Goal: Task Accomplishment & Management: Manage account settings

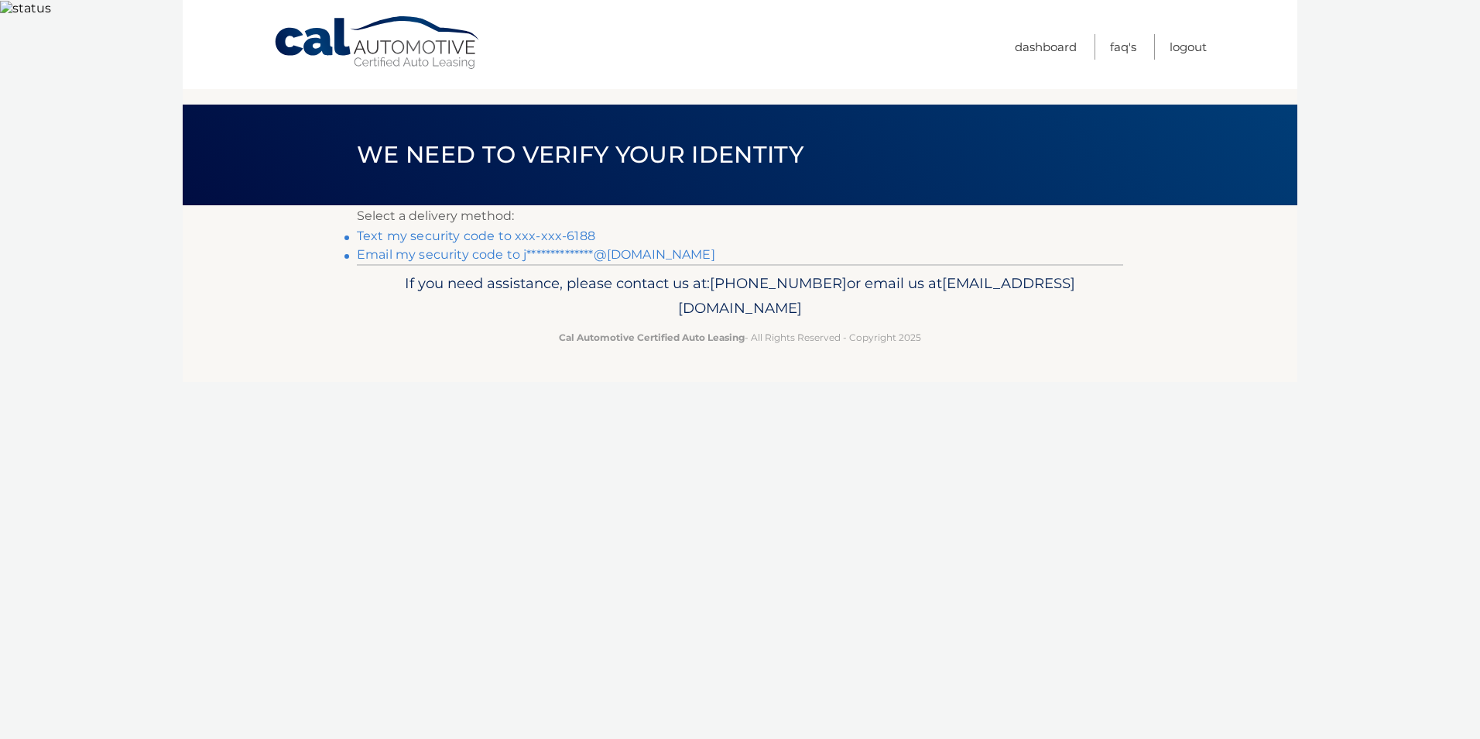
click at [484, 228] on link "Text my security code to xxx-xxx-6188" at bounding box center [476, 235] width 238 height 15
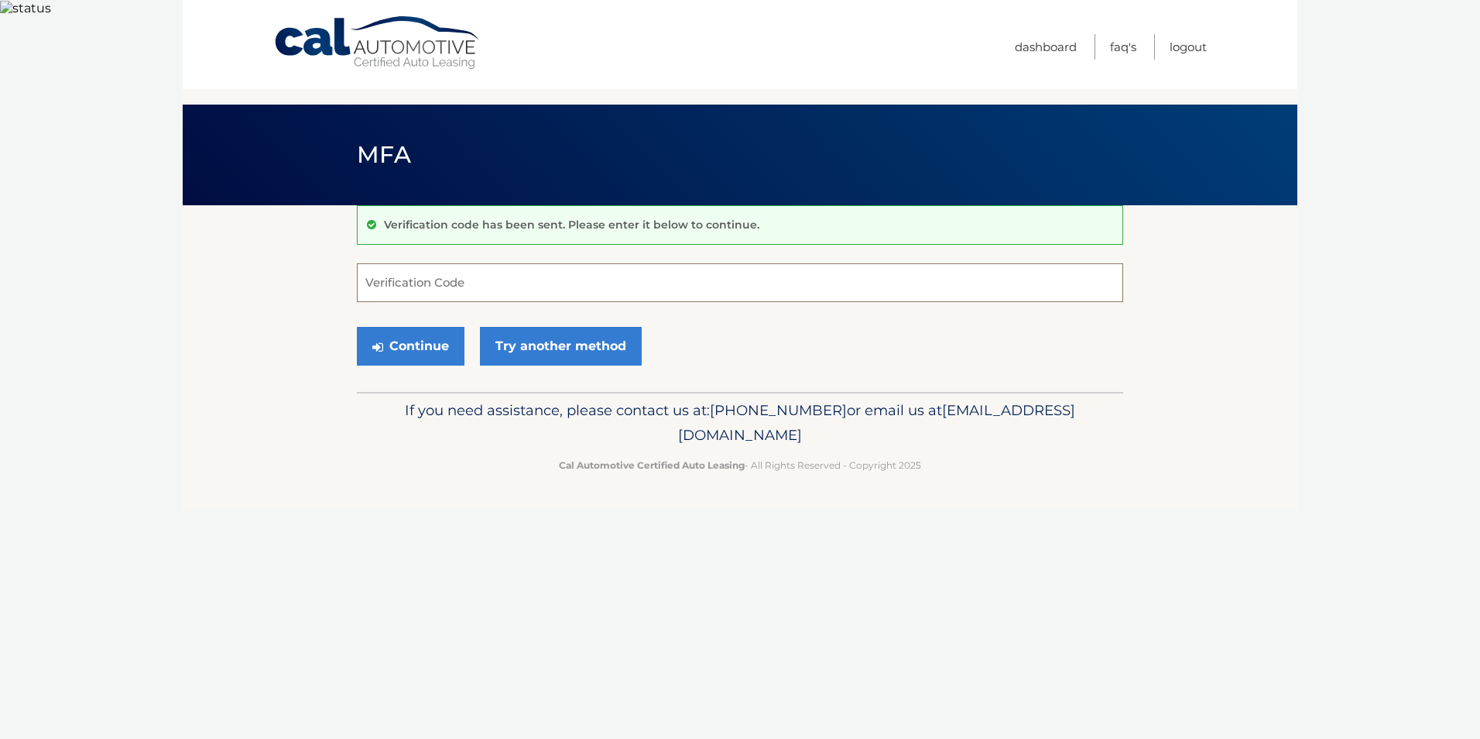
click at [479, 276] on input "Verification Code" at bounding box center [740, 282] width 767 height 39
type input "810658"
click at [406, 327] on button "Continue" at bounding box center [411, 346] width 108 height 39
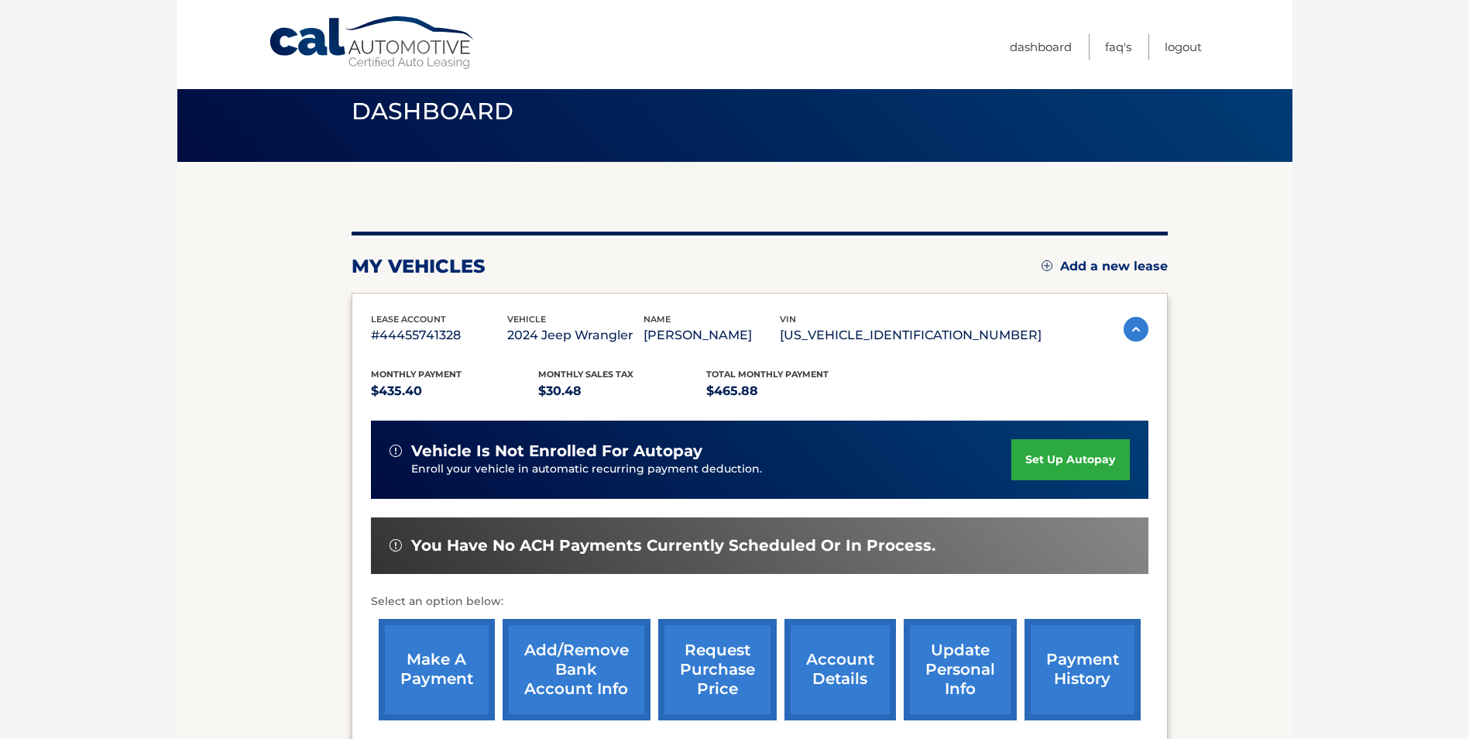
scroll to position [77, 0]
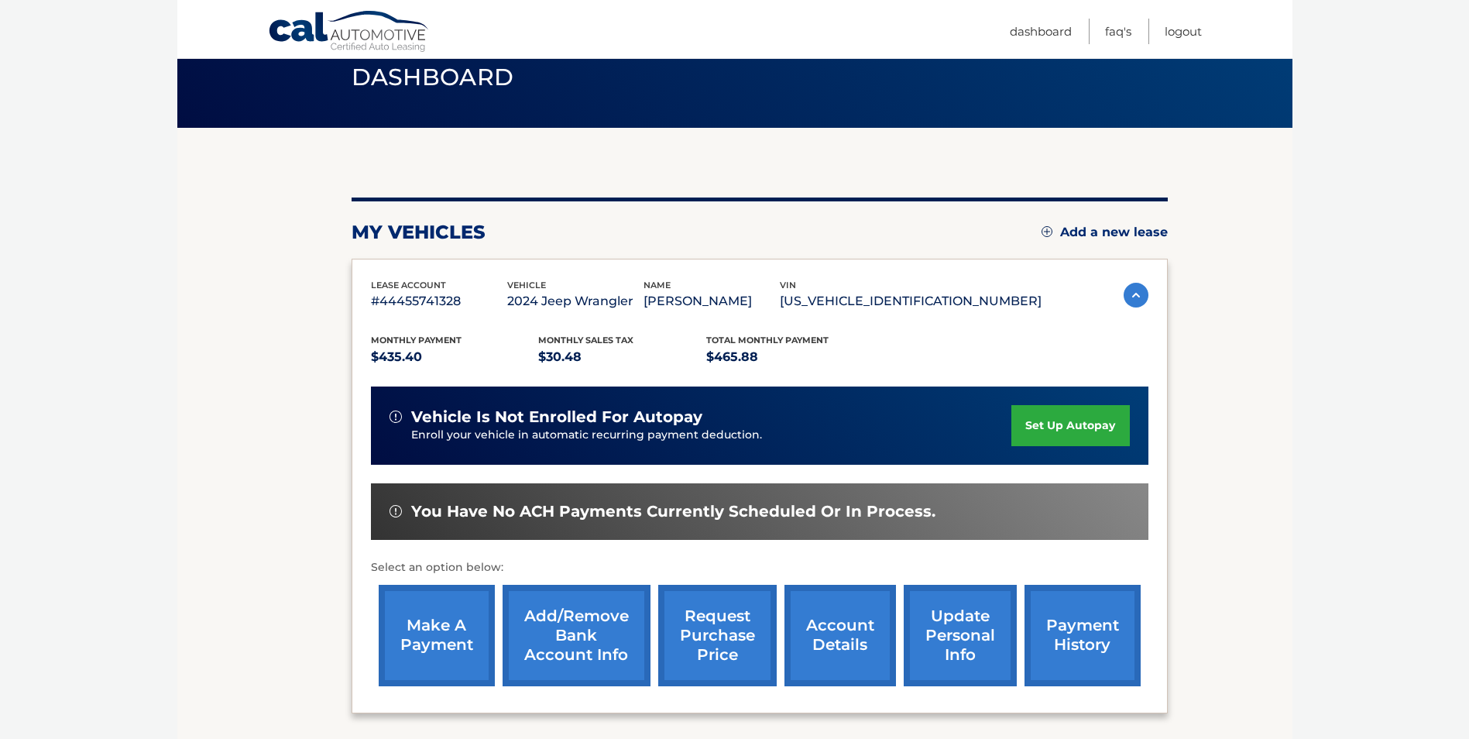
click at [435, 623] on link "make a payment" at bounding box center [437, 635] width 116 height 101
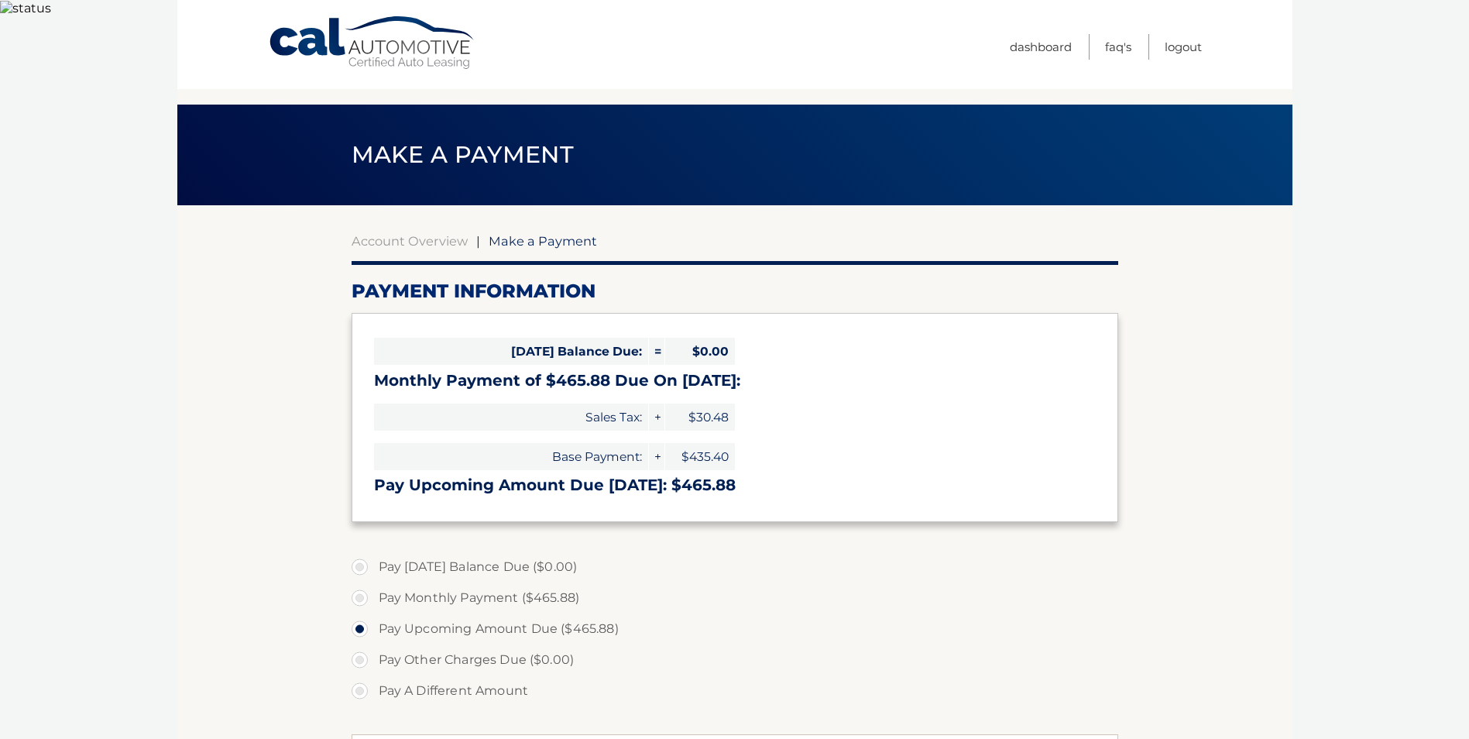
select select "M2E2NjVmNmUtYjFhMi00YmU1LWJhN2ItZDZlMWQ5ZmVkMGM3"
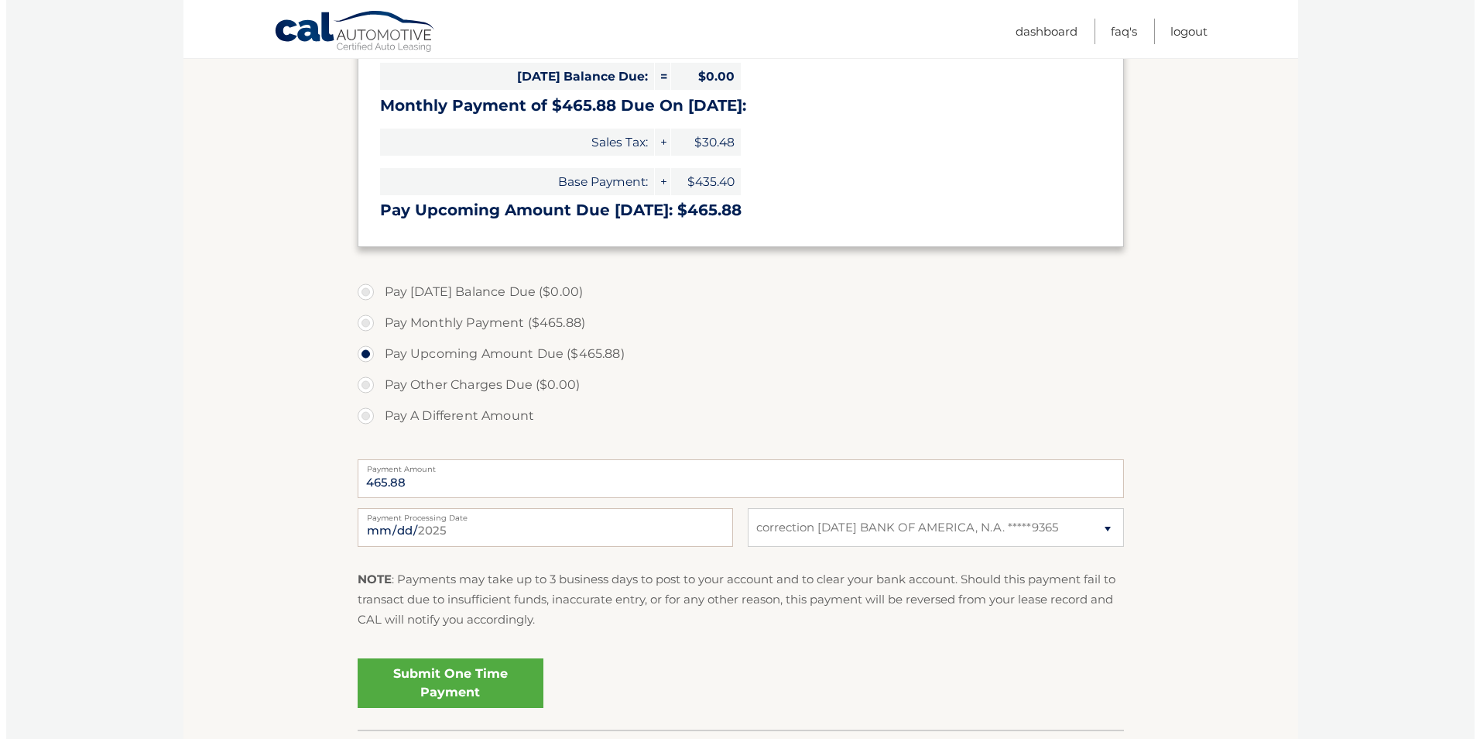
scroll to position [310, 0]
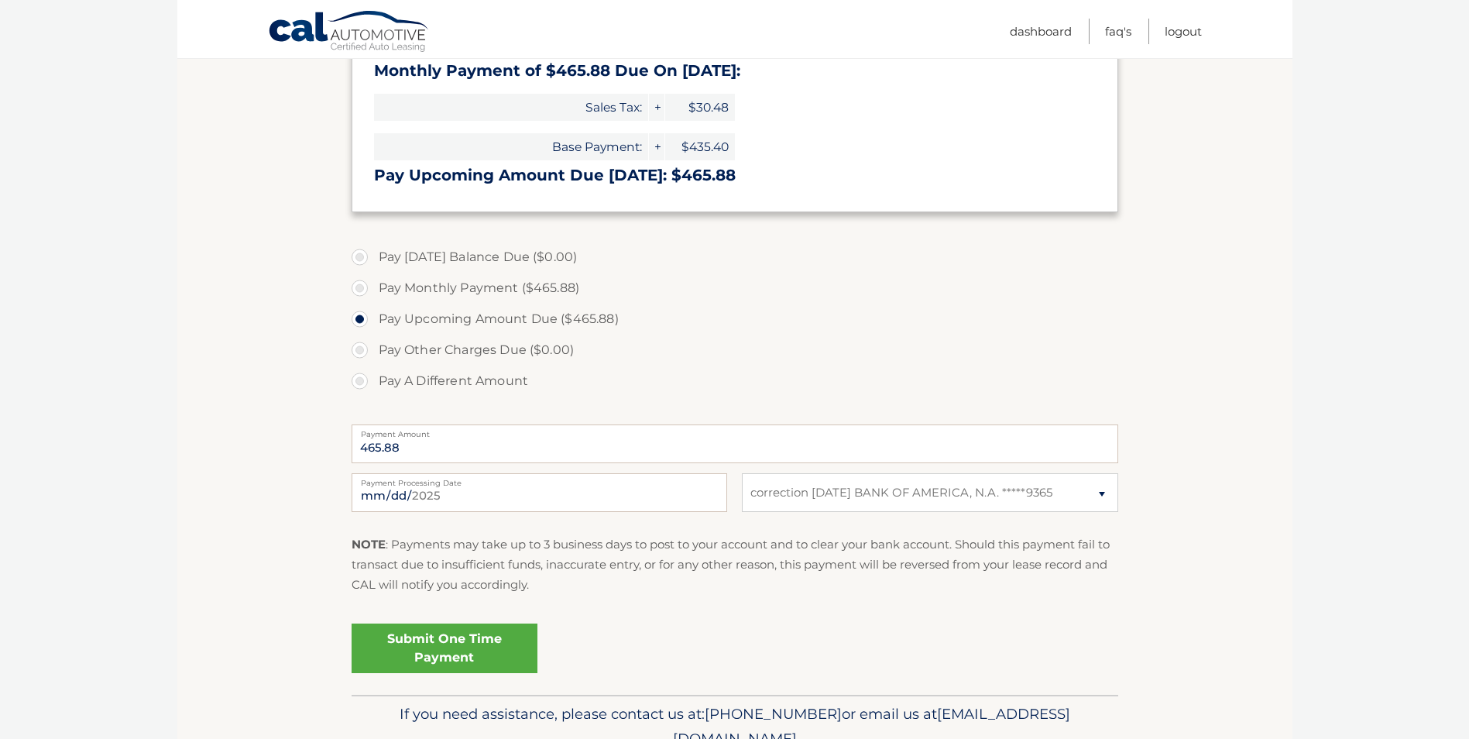
click at [454, 626] on link "Submit One Time Payment" at bounding box center [445, 648] width 186 height 50
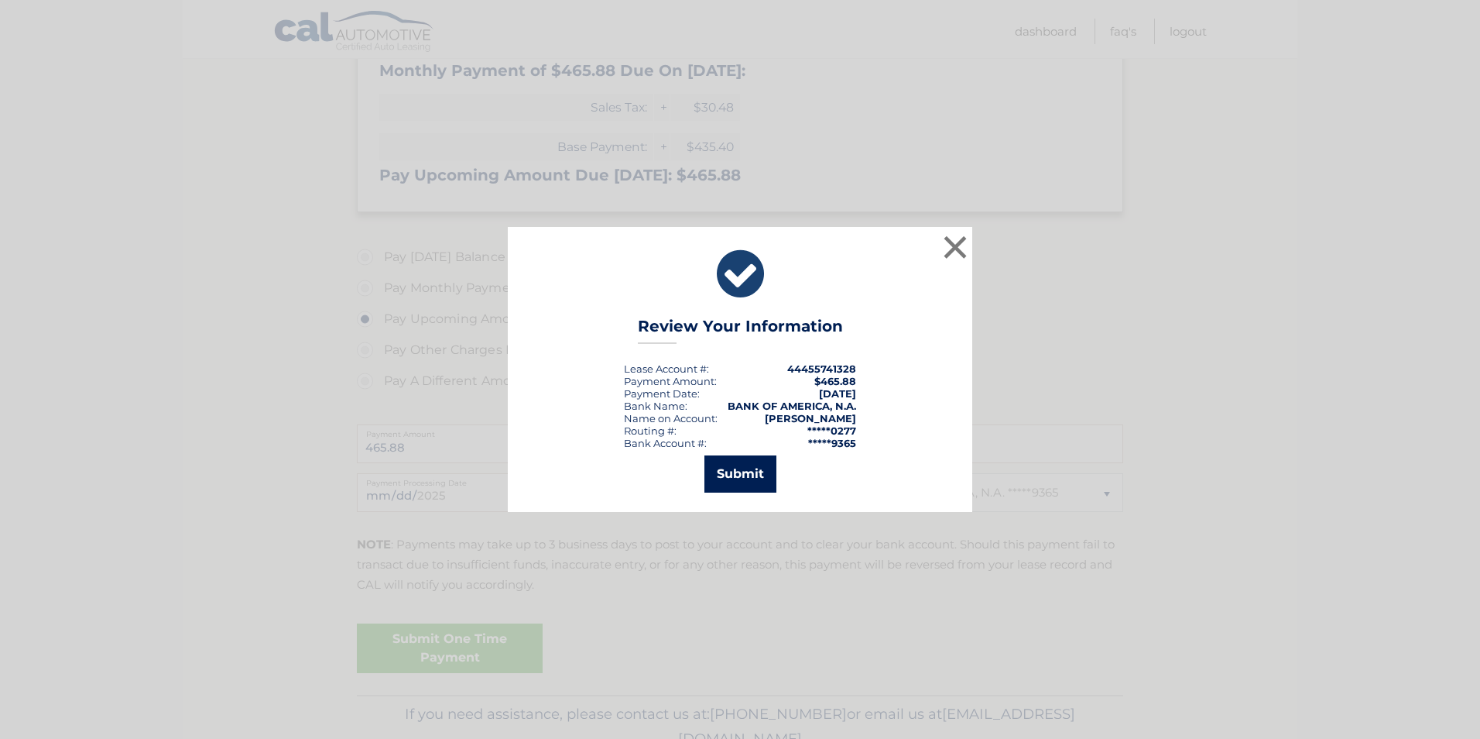
click at [738, 472] on button "Submit" at bounding box center [741, 473] width 72 height 37
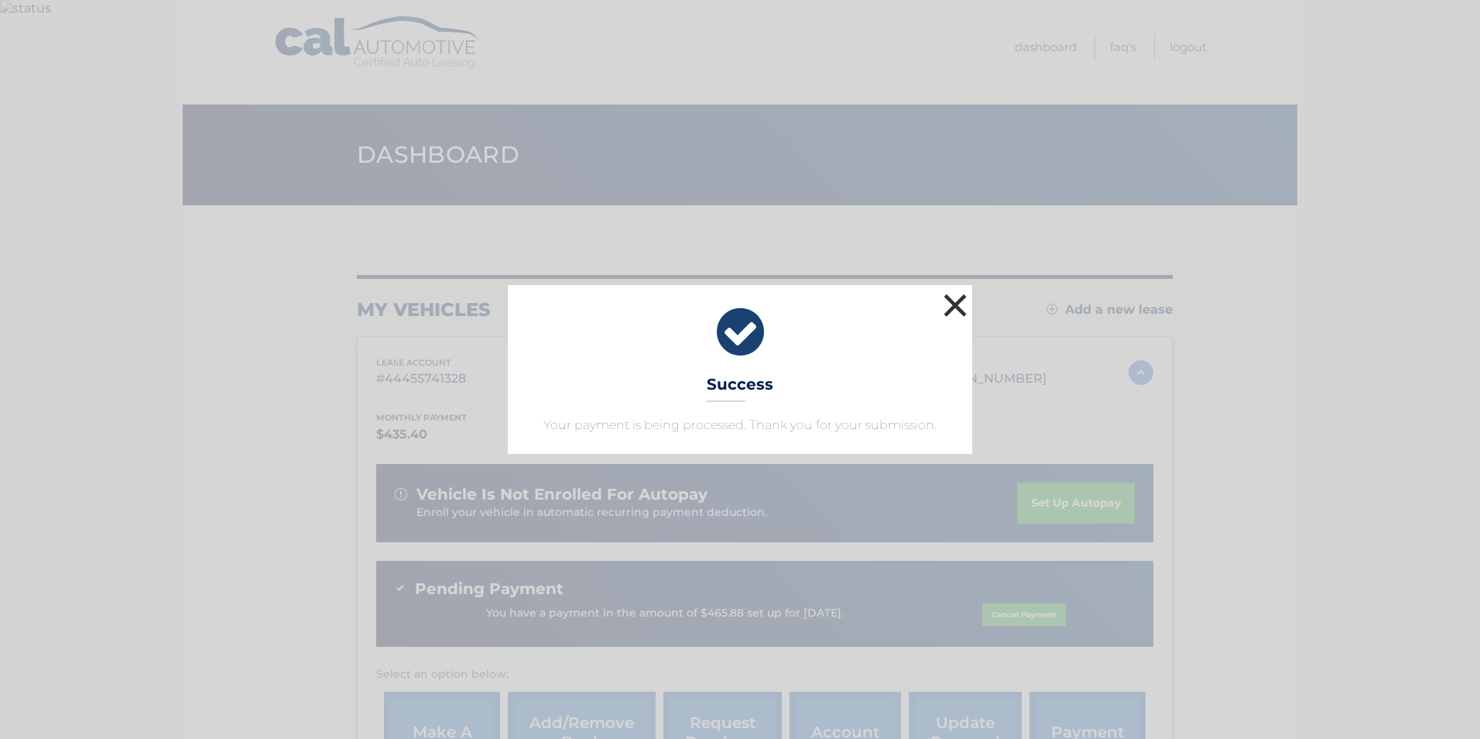
click at [951, 312] on button "×" at bounding box center [955, 305] width 31 height 31
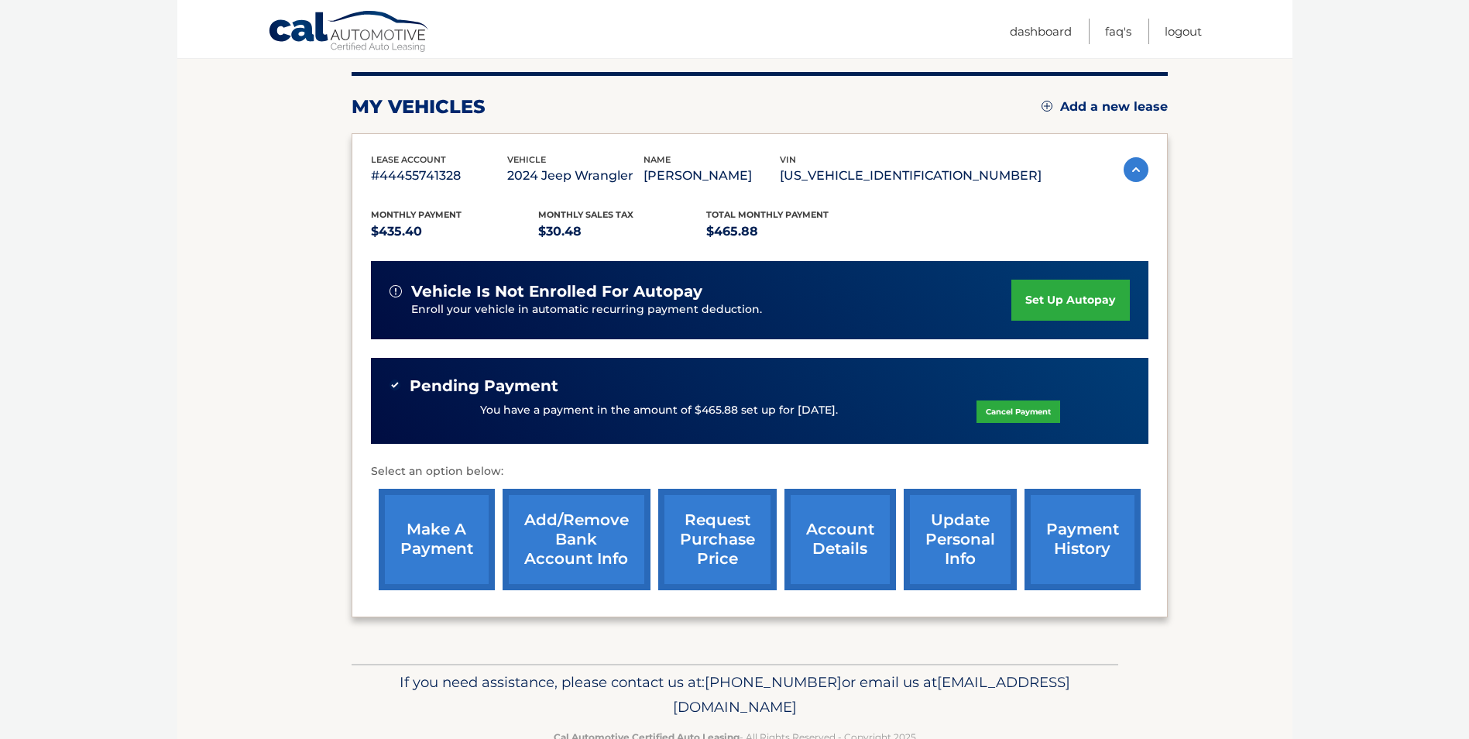
scroll to position [229, 0]
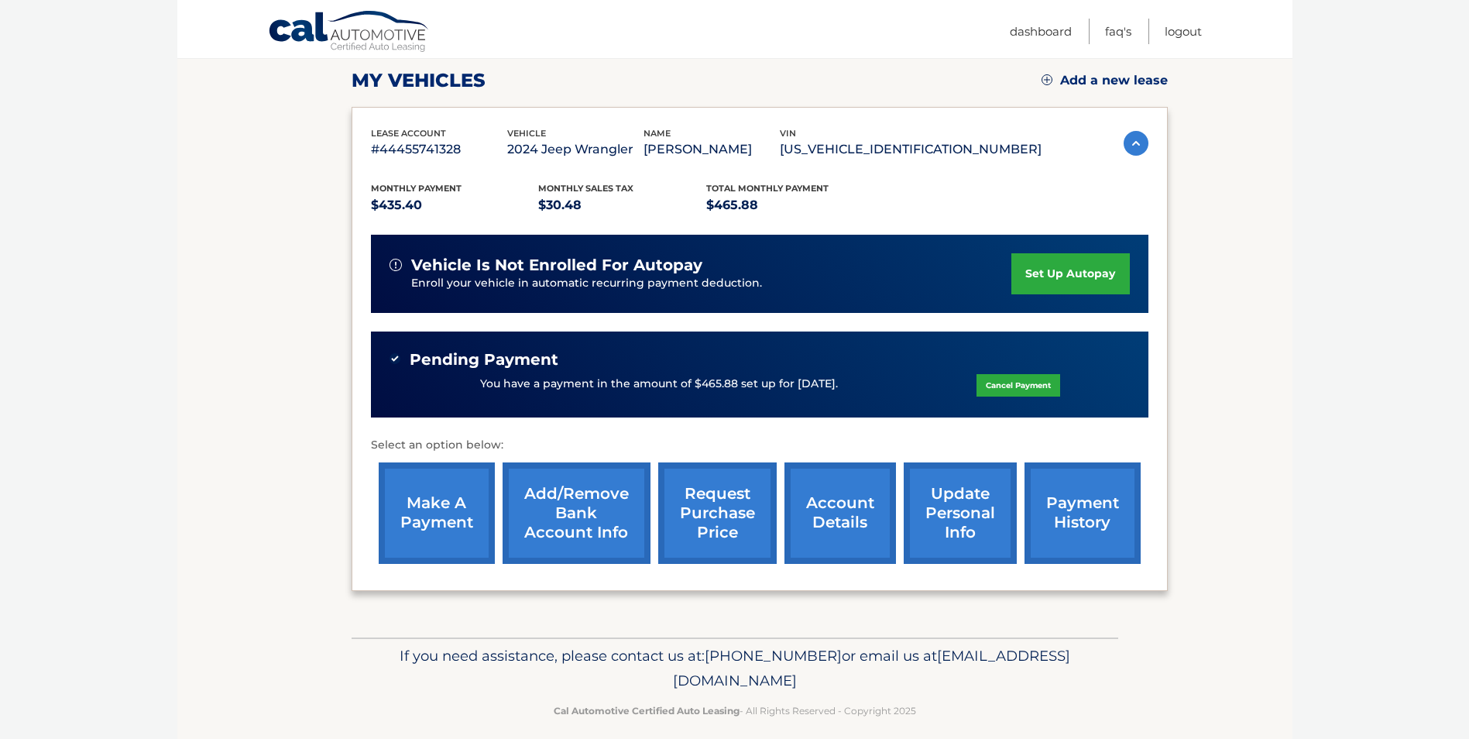
click at [1048, 480] on link "payment history" at bounding box center [1082, 512] width 116 height 101
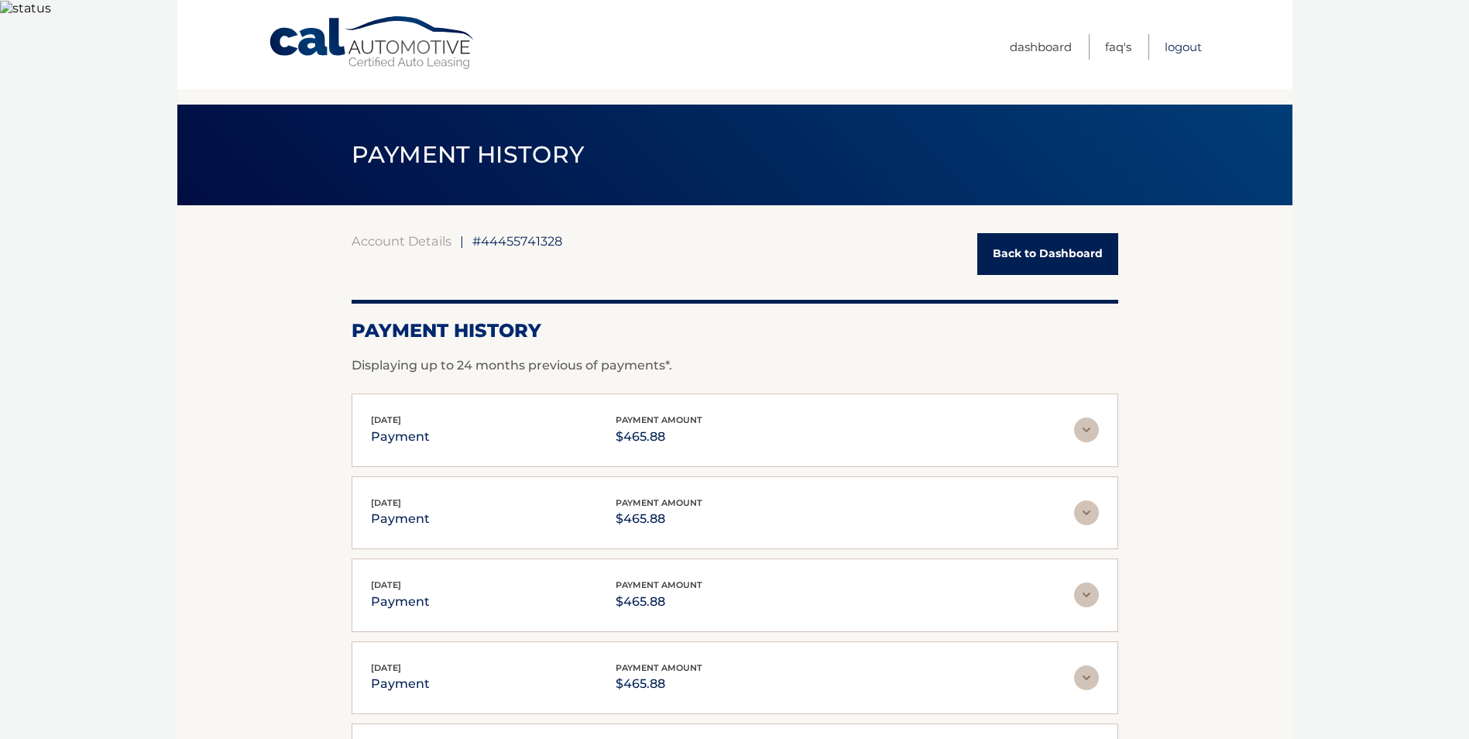
click at [1172, 48] on link "Logout" at bounding box center [1182, 47] width 37 height 26
